Goal: Communication & Community: Answer question/provide support

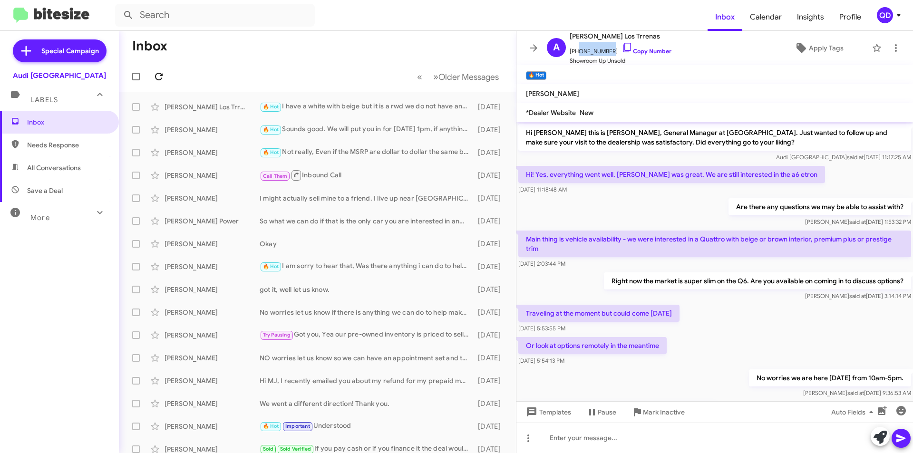
scroll to position [87, 0]
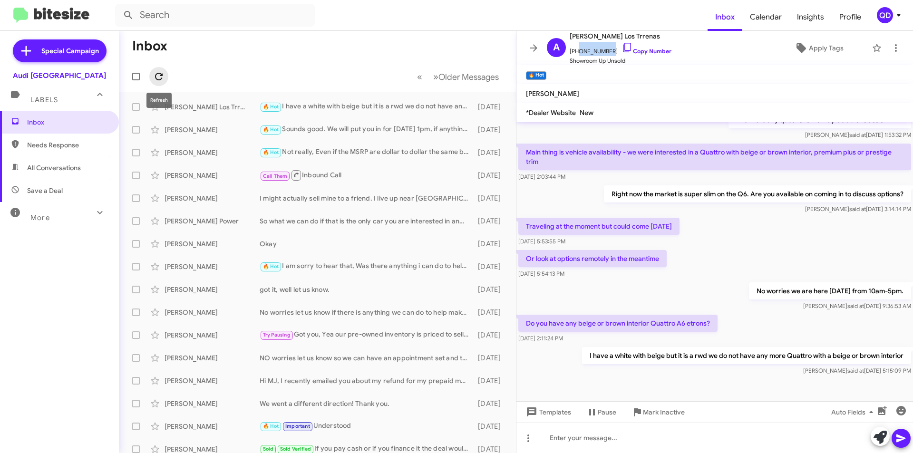
click at [161, 73] on icon at bounding box center [158, 76] width 11 height 11
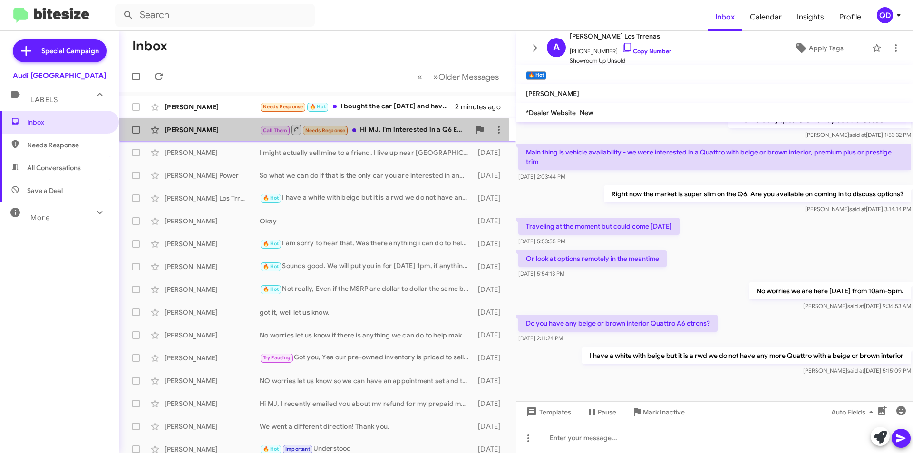
click at [238, 134] on div "[PERSON_NAME]" at bounding box center [212, 130] width 95 height 10
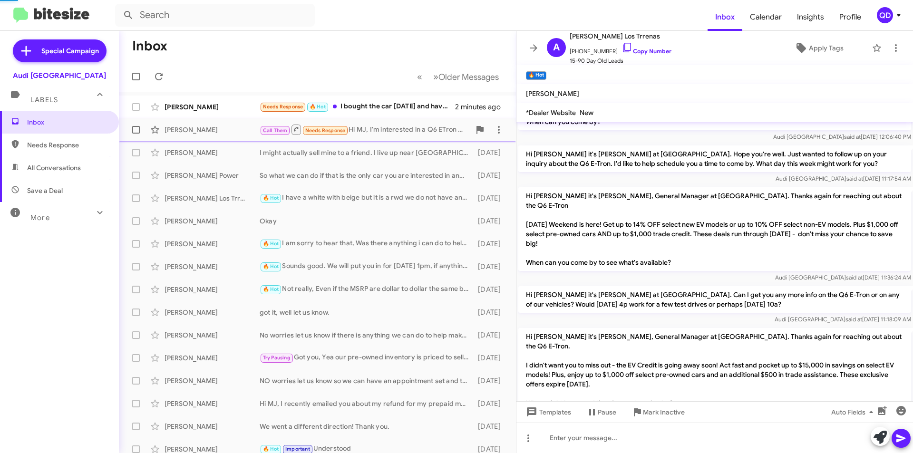
scroll to position [266, 0]
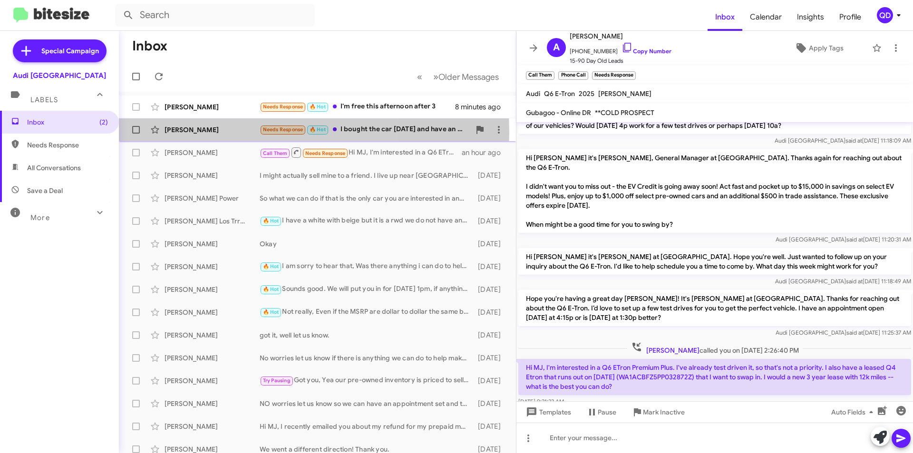
click at [212, 132] on div "[PERSON_NAME]" at bounding box center [212, 130] width 95 height 10
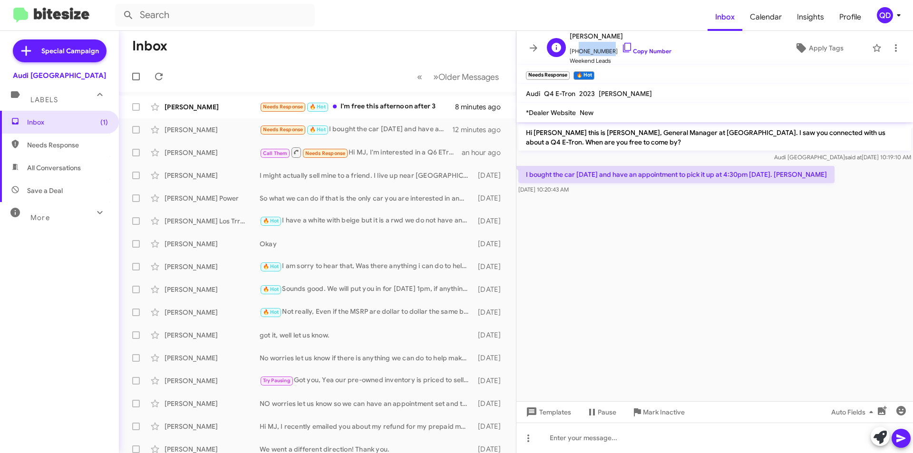
drag, startPoint x: 607, startPoint y: 51, endPoint x: 576, endPoint y: 52, distance: 30.9
click at [576, 52] on span "[PHONE_NUMBER] Copy Number" at bounding box center [621, 49] width 102 height 14
copy span "6502224265"
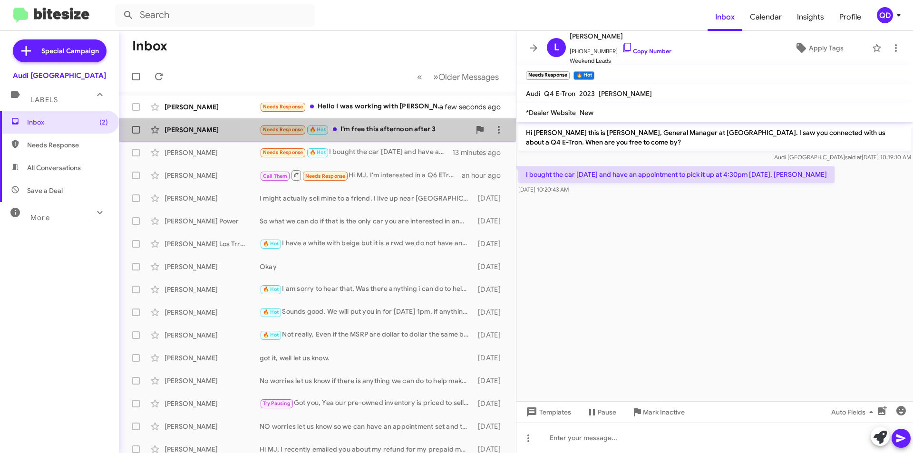
click at [350, 132] on div "Needs Response 🔥 Hot I'm free this afternoon after 3" at bounding box center [365, 129] width 211 height 11
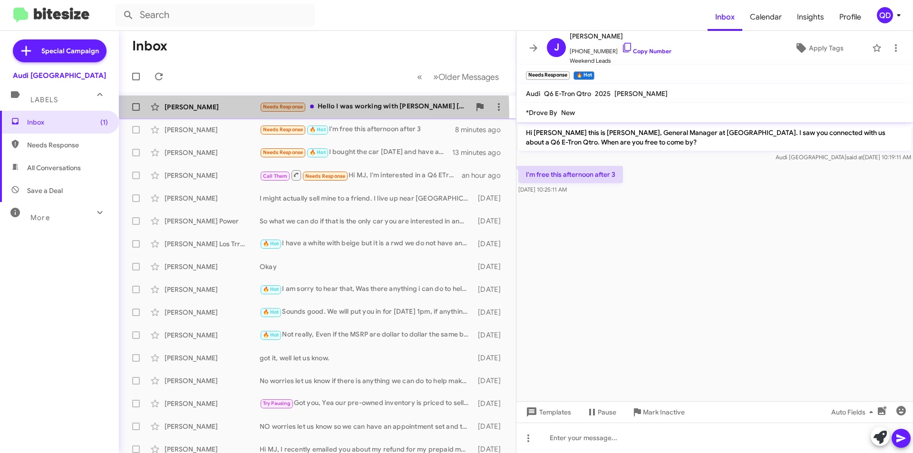
click at [228, 113] on div "[PERSON_NAME] Needs Response Hello I was working with [PERSON_NAME] [DATE]. I w…" at bounding box center [317, 106] width 382 height 19
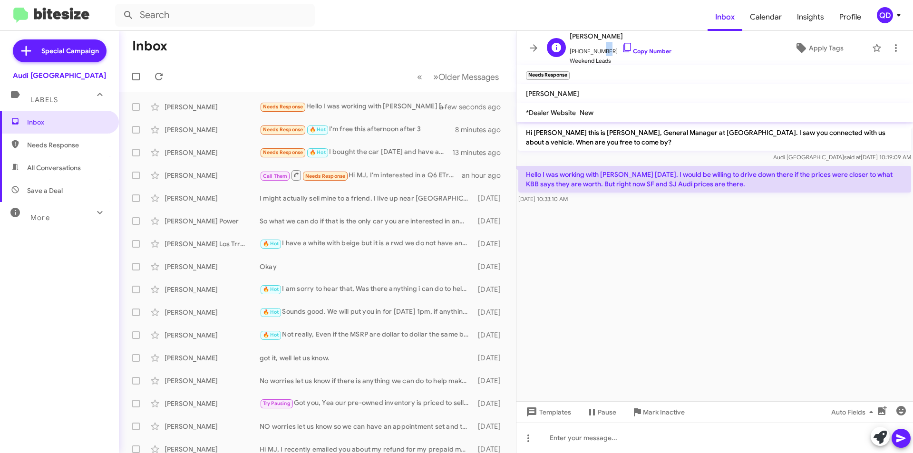
drag, startPoint x: 604, startPoint y: 51, endPoint x: 596, endPoint y: 51, distance: 7.6
click at [596, 51] on span "[PHONE_NUMBER] Copy Number" at bounding box center [621, 49] width 102 height 14
drag, startPoint x: 605, startPoint y: 51, endPoint x: 576, endPoint y: 51, distance: 29.0
click at [576, 51] on span "[PHONE_NUMBER] Copy Number" at bounding box center [621, 49] width 102 height 14
copy span "4156894830"
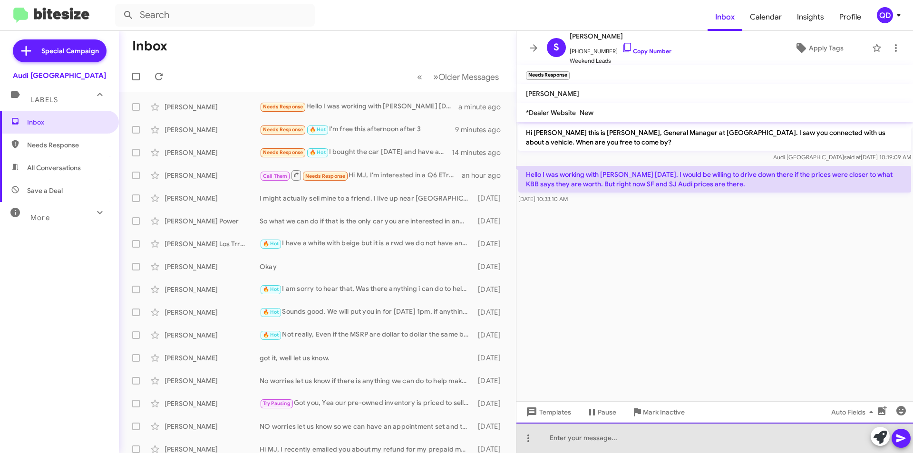
click at [643, 443] on div at bounding box center [714, 438] width 397 height 30
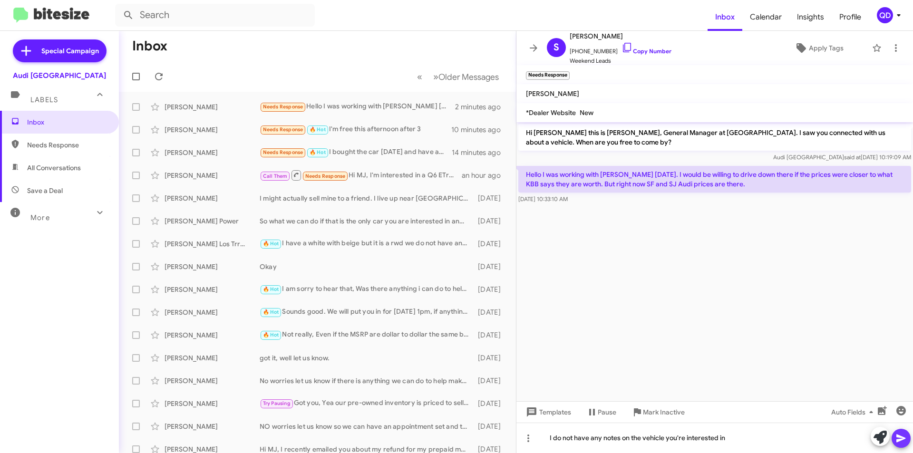
click at [901, 436] on icon at bounding box center [900, 438] width 11 height 11
